Goal: Task Accomplishment & Management: Manage account settings

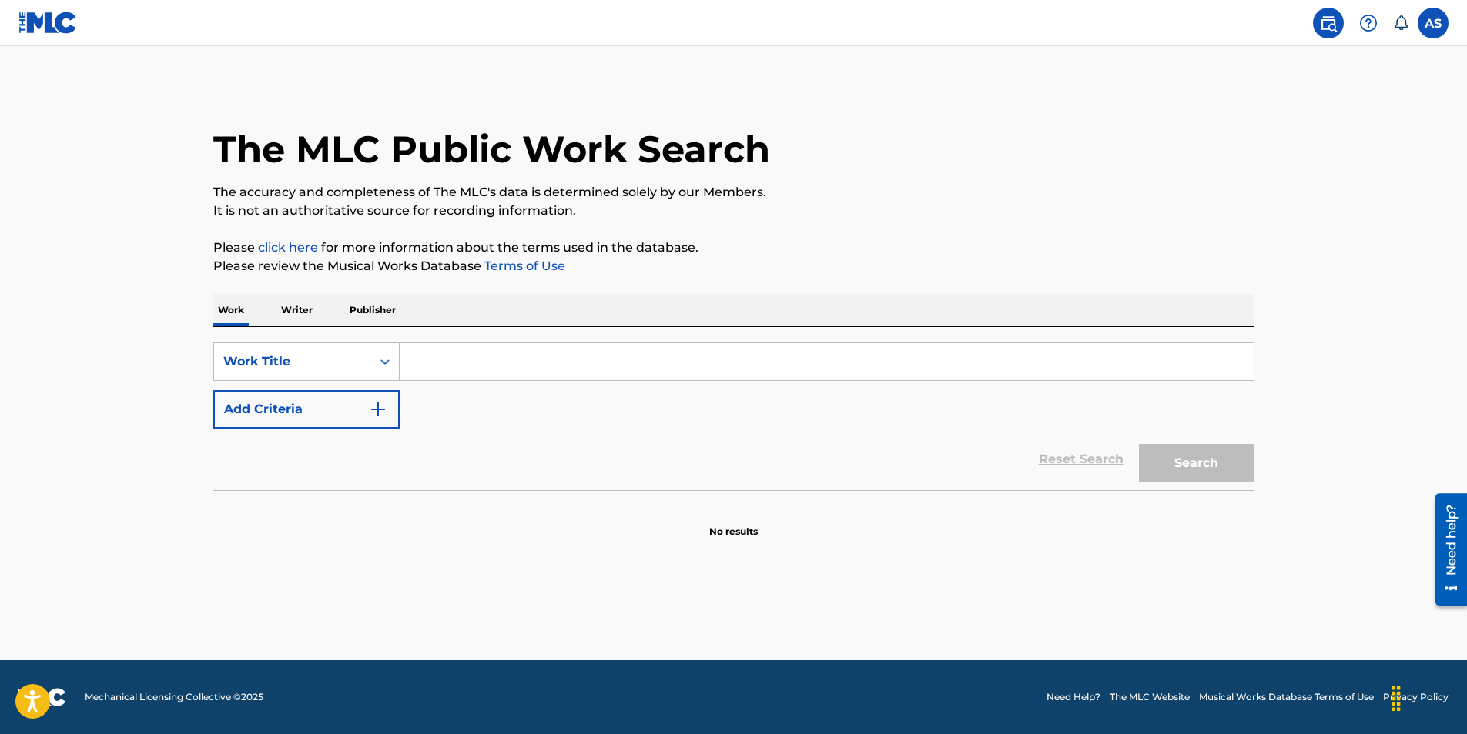
click at [1429, 15] on label at bounding box center [1432, 23] width 31 height 31
click at [1433, 23] on input "AS Alyis Sledge familyfirstrecords1@gmail.com Notification Preferences Profile …" at bounding box center [1433, 23] width 0 height 0
click at [1282, 197] on link "Profile" at bounding box center [1281, 192] width 31 height 14
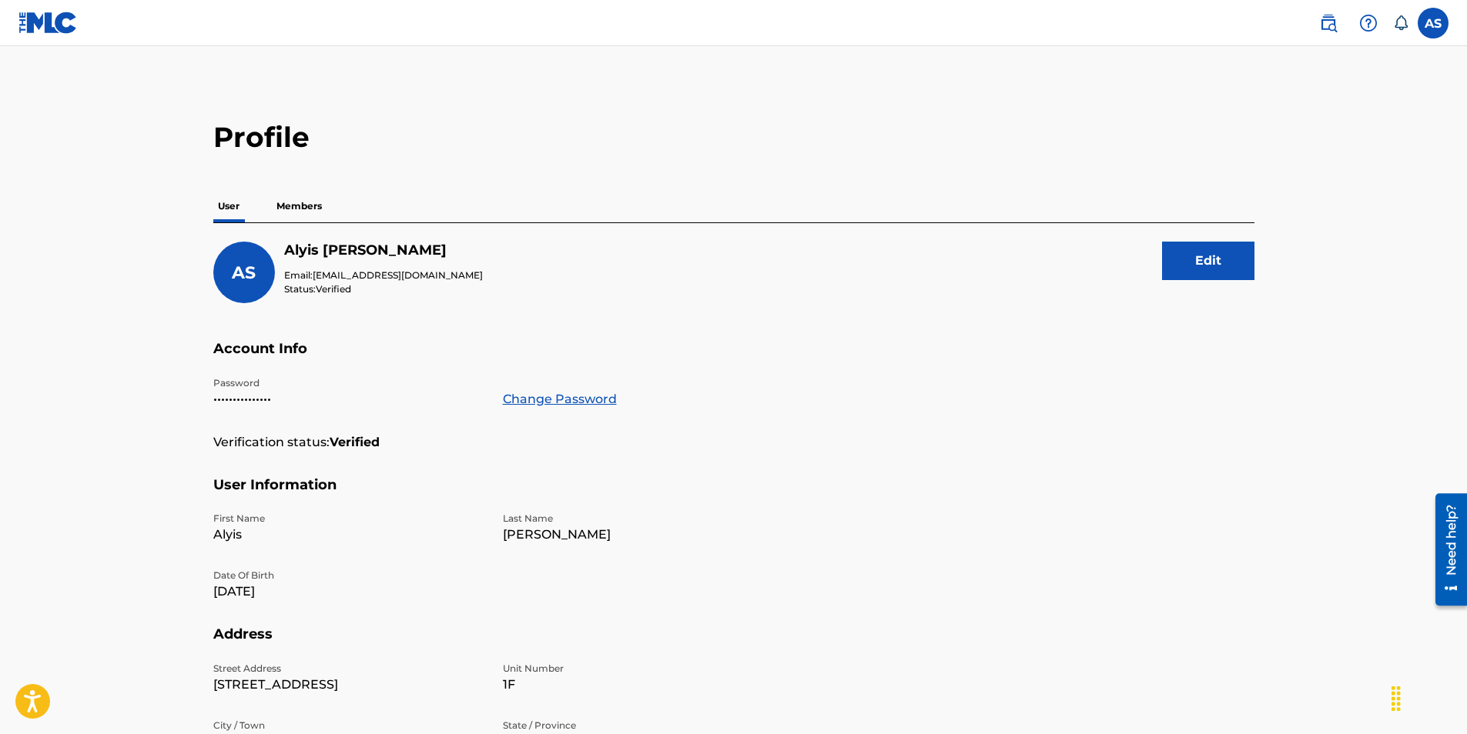
click at [311, 212] on p "Members" at bounding box center [299, 206] width 55 height 32
